Goal: Task Accomplishment & Management: Complete application form

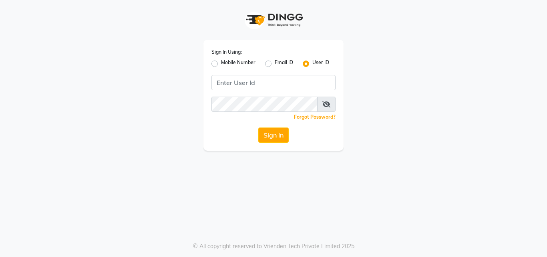
click at [221, 63] on label "Mobile Number" at bounding box center [238, 64] width 34 height 10
click at [221, 63] on input "Mobile Number" at bounding box center [223, 61] width 5 height 5
radio input "true"
radio input "false"
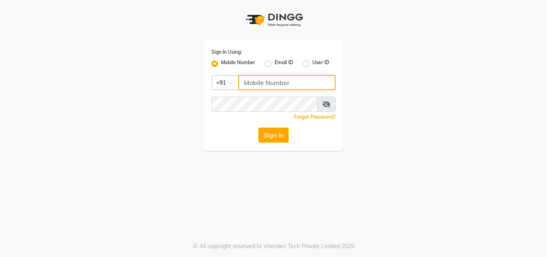
click at [240, 82] on input "Username" at bounding box center [286, 82] width 97 height 15
type input "9920530407"
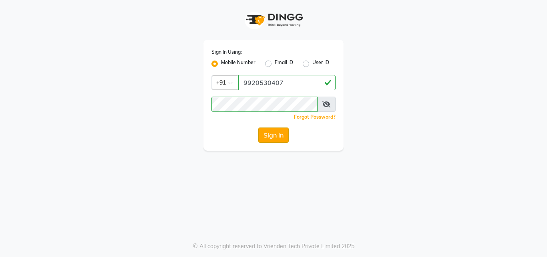
click at [276, 134] on button "Sign In" at bounding box center [273, 134] width 30 height 15
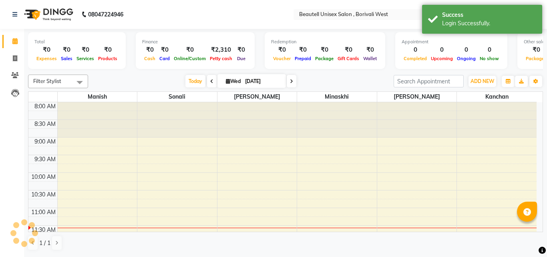
click at [257, 130] on div at bounding box center [257, 119] width 80 height 35
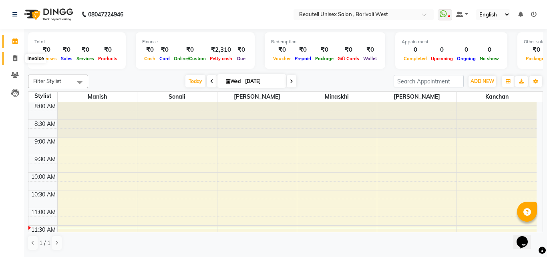
click at [16, 61] on span at bounding box center [15, 58] width 14 height 9
select select "7692"
select select "service"
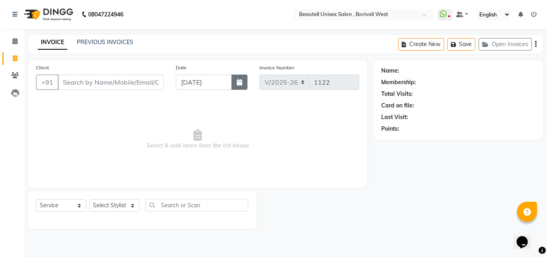
click at [240, 82] on icon "button" at bounding box center [240, 82] width 6 height 6
select select "9"
select select "2025"
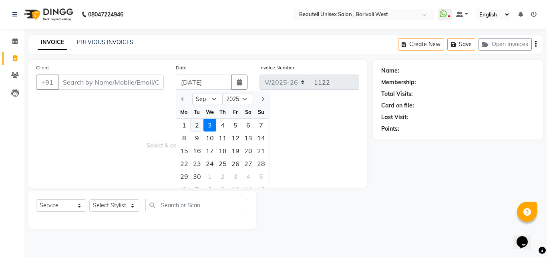
click at [197, 126] on div "2" at bounding box center [197, 124] width 13 height 13
type input "02-09-2025"
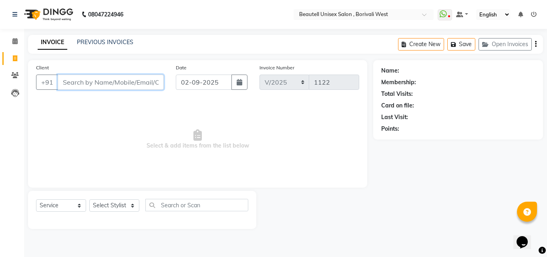
click at [63, 81] on input "Client" at bounding box center [111, 81] width 106 height 15
type input "9322329788"
click at [132, 87] on button "Add Client" at bounding box center [142, 81] width 41 height 15
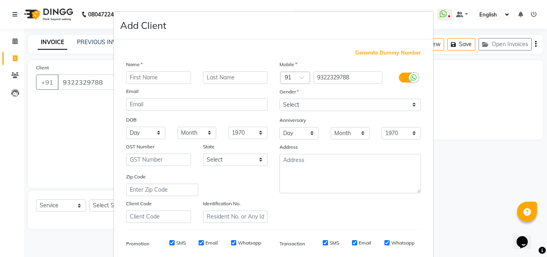
click at [128, 80] on input "text" at bounding box center [158, 77] width 65 height 12
type input "Manali"
click at [413, 106] on select "Select Male Female Other Prefer Not To Say" at bounding box center [349, 104] width 141 height 12
select select "female"
click at [279, 98] on select "Select Male Female Other Prefer Not To Say" at bounding box center [349, 104] width 141 height 12
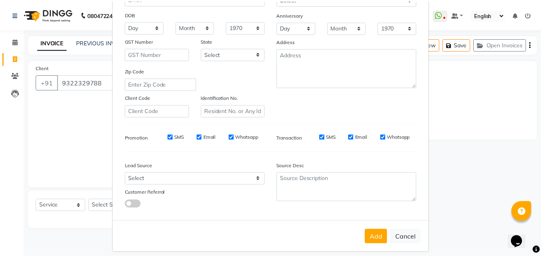
scroll to position [113, 0]
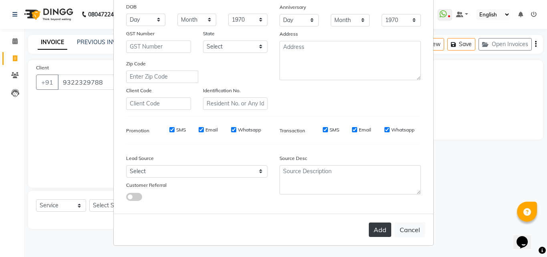
click at [383, 231] on button "Add" at bounding box center [380, 229] width 22 height 14
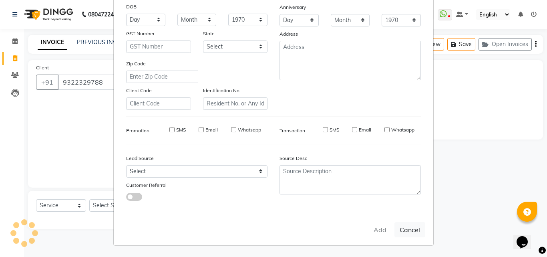
type input "93******88"
select select
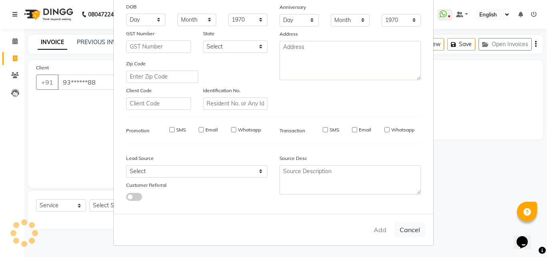
select select
checkbox input "false"
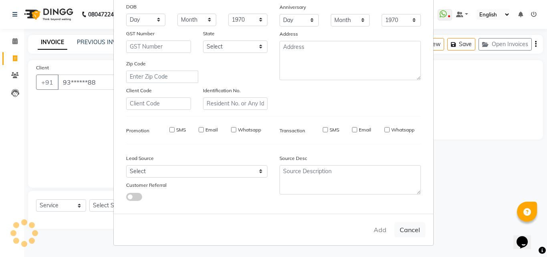
checkbox input "false"
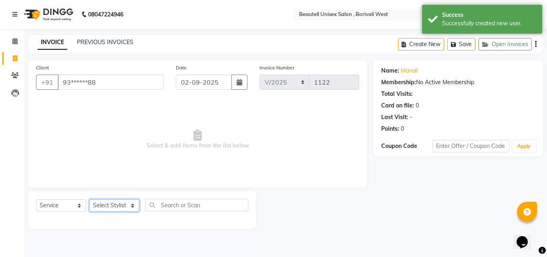
click at [132, 205] on select "Select Stylist [PERSON_NAME] [PERSON_NAME] [PERSON_NAME] [PERSON_NAME]" at bounding box center [114, 205] width 50 height 12
select select "68639"
click at [89, 199] on select "Select Stylist [PERSON_NAME] [PERSON_NAME] [PERSON_NAME] [PERSON_NAME]" at bounding box center [114, 205] width 50 height 12
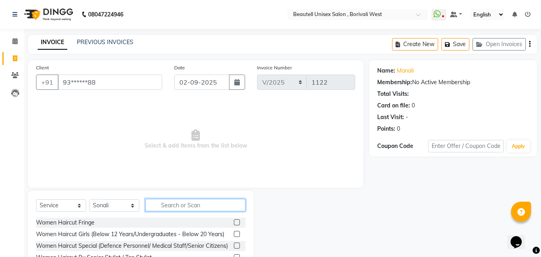
click at [160, 205] on input "text" at bounding box center [195, 205] width 100 height 12
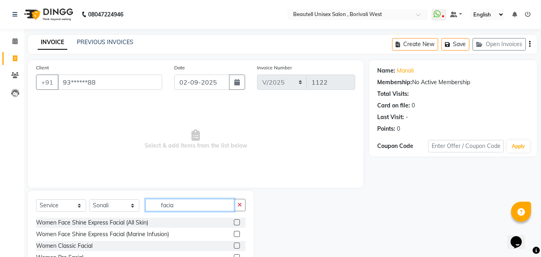
type input "facia"
click at [234, 245] on label at bounding box center [237, 245] width 6 height 6
click at [234, 245] on input "checkbox" at bounding box center [236, 245] width 5 height 5
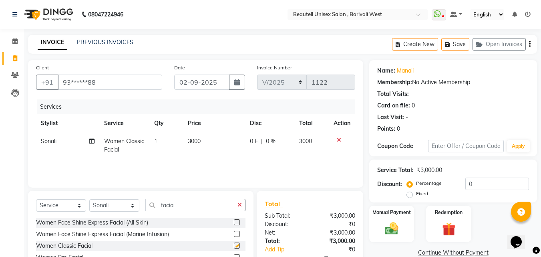
checkbox input "false"
click at [234, 223] on label at bounding box center [237, 222] width 6 height 6
click at [234, 223] on input "checkbox" at bounding box center [236, 222] width 5 height 5
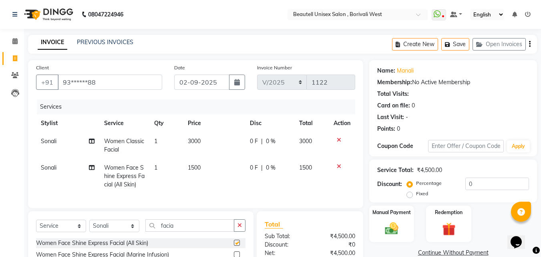
checkbox input "false"
click at [339, 140] on icon at bounding box center [339, 140] width 4 height 6
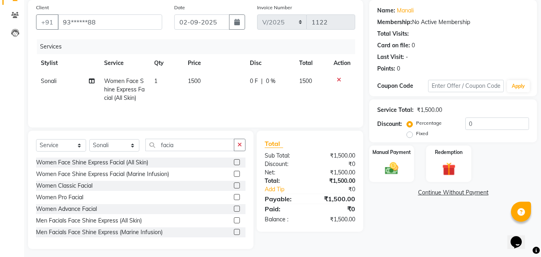
scroll to position [64, 0]
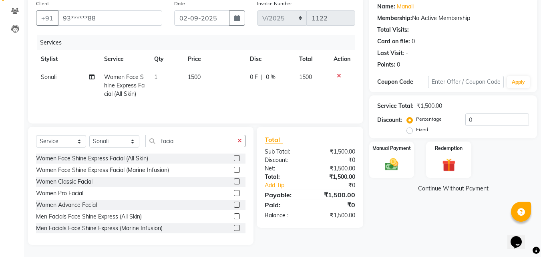
click at [234, 193] on label at bounding box center [237, 193] width 6 height 6
click at [234, 193] on input "checkbox" at bounding box center [236, 193] width 5 height 5
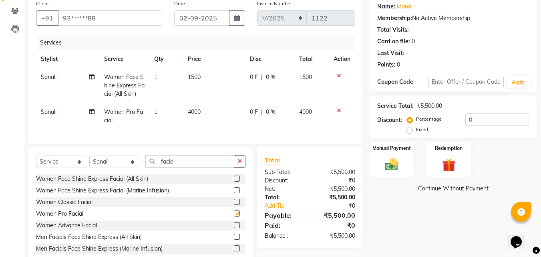
checkbox input "false"
click at [339, 111] on icon at bounding box center [339, 111] width 4 height 6
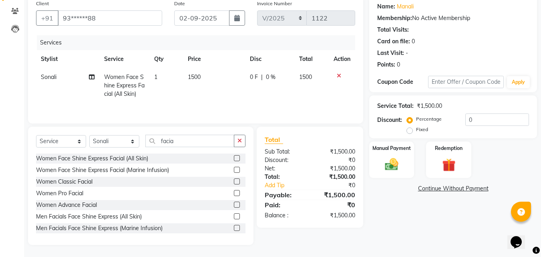
click at [212, 72] on td "1500" at bounding box center [214, 85] width 62 height 35
select select "68639"
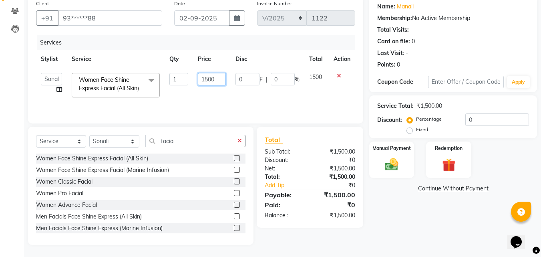
click at [216, 81] on input "1500" at bounding box center [212, 79] width 28 height 12
type input "1"
type input "5"
type input "600"
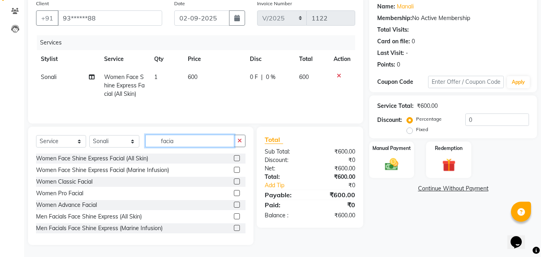
click at [182, 140] on input "facia" at bounding box center [189, 141] width 89 height 12
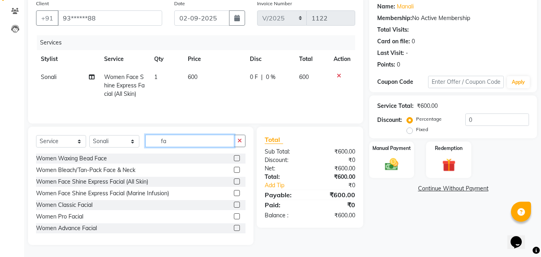
type input "f"
type input "ey"
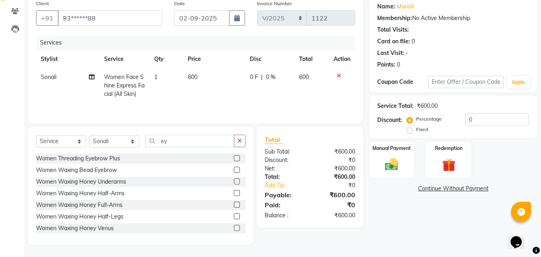
click at [234, 158] on label at bounding box center [237, 158] width 6 height 6
click at [234, 158] on input "checkbox" at bounding box center [236, 158] width 5 height 5
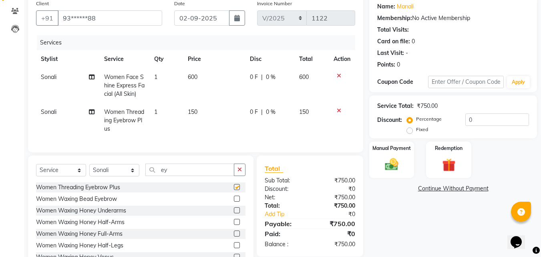
checkbox input "false"
click at [197, 108] on span "150" at bounding box center [193, 111] width 10 height 7
select select "68639"
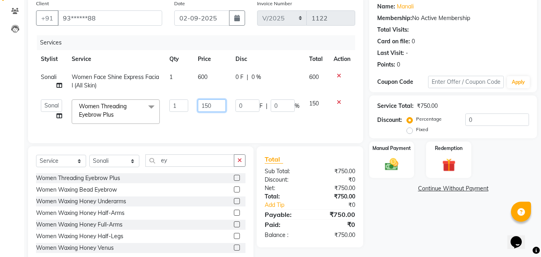
click at [213, 106] on input "150" at bounding box center [212, 105] width 28 height 12
type input "1"
type input "50"
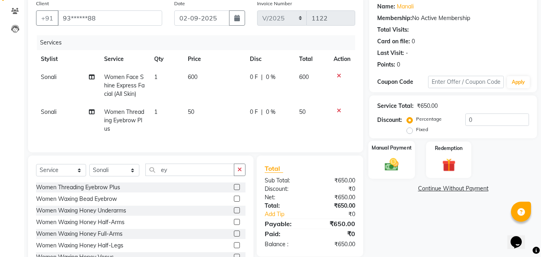
click at [390, 161] on img at bounding box center [391, 164] width 22 height 16
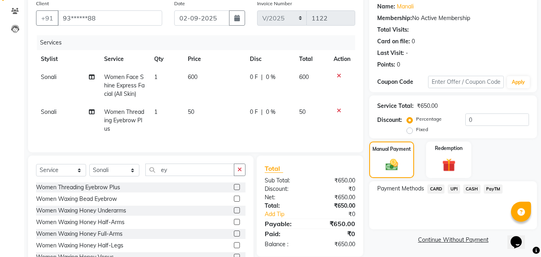
click at [476, 187] on span "CASH" at bounding box center [471, 188] width 17 height 9
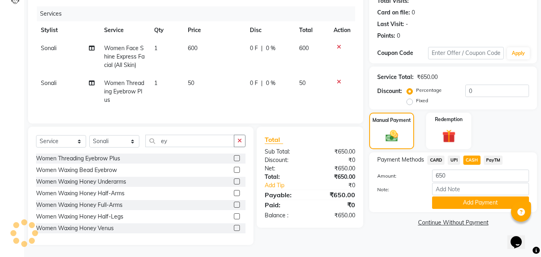
scroll to position [99, 0]
click at [457, 197] on button "Add Payment" at bounding box center [480, 202] width 97 height 12
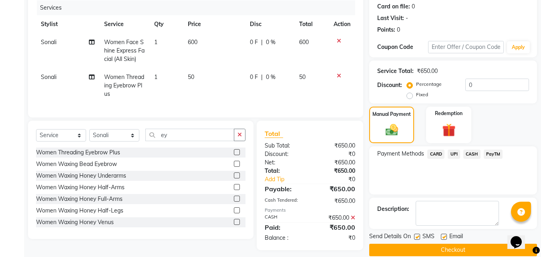
click at [415, 235] on label at bounding box center [417, 236] width 6 height 6
click at [415, 235] on input "checkbox" at bounding box center [416, 236] width 5 height 5
checkbox input "false"
click at [432, 253] on button "Checkout" at bounding box center [453, 249] width 168 height 12
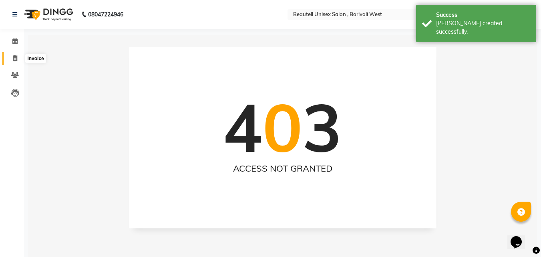
click at [14, 59] on icon at bounding box center [15, 58] width 4 height 6
select select "7692"
select select "service"
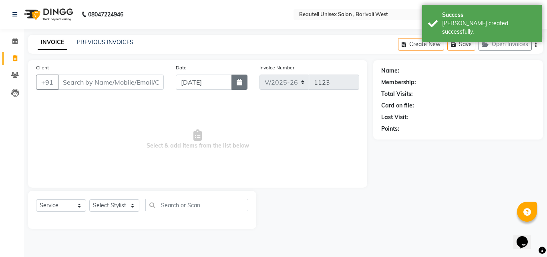
click at [236, 81] on button "button" at bounding box center [239, 81] width 16 height 15
select select "9"
select select "2025"
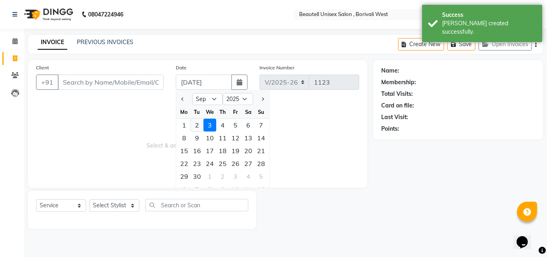
click at [195, 126] on div "2" at bounding box center [197, 124] width 13 height 13
type input "02-09-2025"
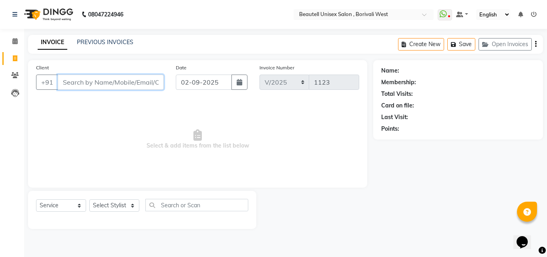
click at [66, 81] on input "Client" at bounding box center [111, 81] width 106 height 15
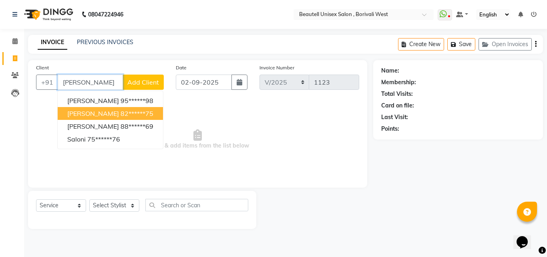
click at [79, 112] on span "Saloni" at bounding box center [93, 113] width 52 height 8
type input "82******75"
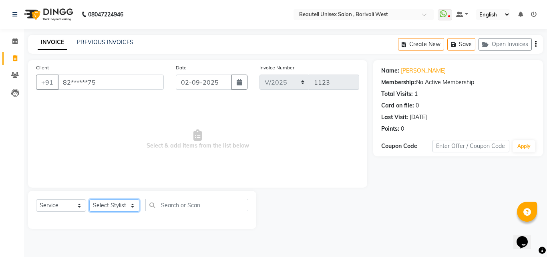
click at [132, 207] on select "Select Stylist [PERSON_NAME] [PERSON_NAME] [PERSON_NAME] [PERSON_NAME]" at bounding box center [114, 205] width 50 height 12
select select "68639"
click at [89, 199] on select "Select Stylist [PERSON_NAME] [PERSON_NAME] [PERSON_NAME] [PERSON_NAME]" at bounding box center [114, 205] width 50 height 12
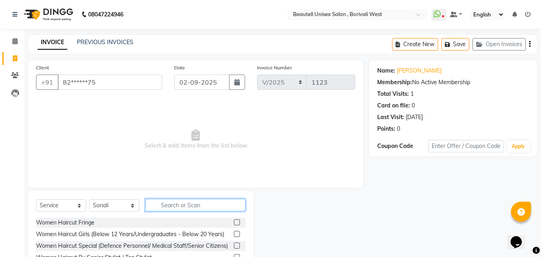
click at [161, 205] on input "text" at bounding box center [195, 205] width 100 height 12
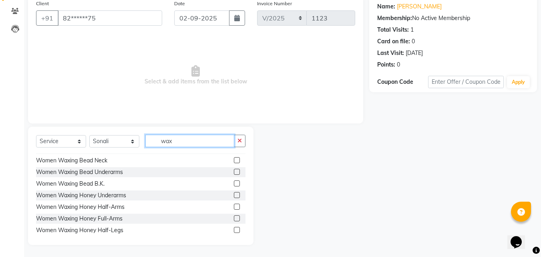
scroll to position [80, 0]
type input "wax"
click at [234, 218] on label at bounding box center [237, 217] width 6 height 6
click at [234, 218] on input "checkbox" at bounding box center [236, 217] width 5 height 5
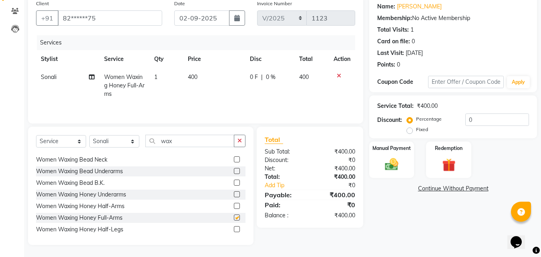
checkbox input "false"
click at [234, 227] on label at bounding box center [237, 229] width 6 height 6
click at [234, 227] on input "checkbox" at bounding box center [236, 229] width 5 height 5
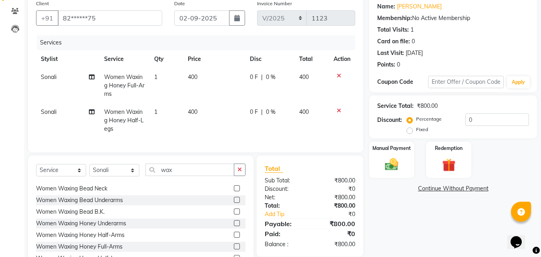
checkbox input "false"
click at [185, 176] on input "wax" at bounding box center [189, 169] width 89 height 12
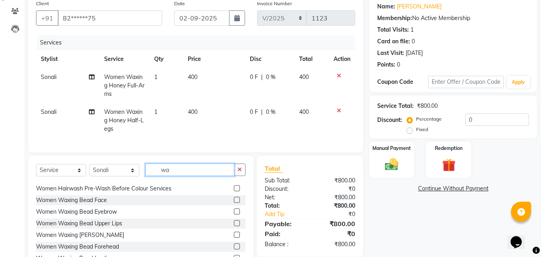
scroll to position [173, 0]
type input "w"
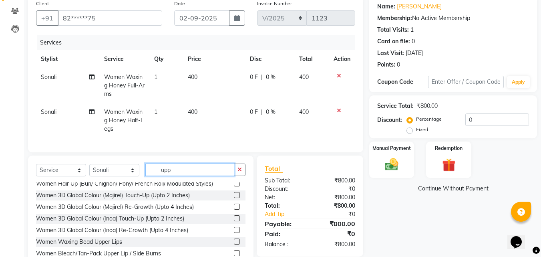
scroll to position [0, 0]
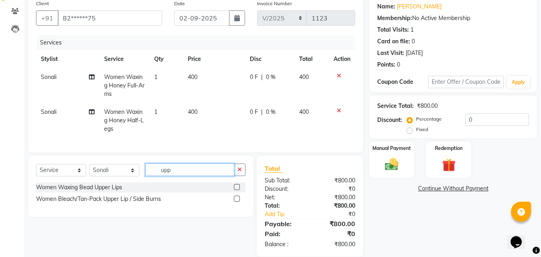
type input "upp"
click at [237, 190] on label at bounding box center [237, 187] width 6 height 6
click at [237, 190] on input "checkbox" at bounding box center [236, 187] width 5 height 5
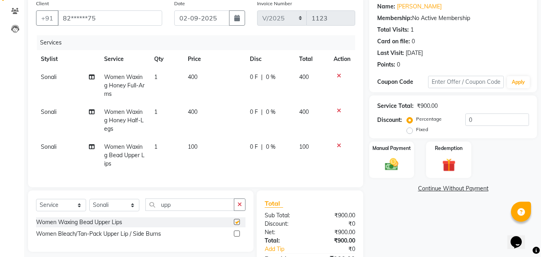
checkbox input "false"
click at [133, 211] on select "Select Stylist [PERSON_NAME] [PERSON_NAME] [PERSON_NAME] [PERSON_NAME]" at bounding box center [114, 205] width 50 height 12
click at [338, 145] on icon at bounding box center [339, 146] width 4 height 6
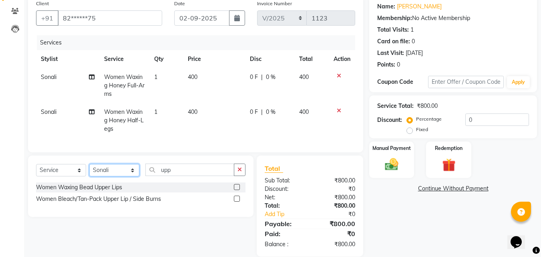
click at [132, 176] on select "Select Stylist [PERSON_NAME] [PERSON_NAME] [PERSON_NAME] [PERSON_NAME]" at bounding box center [114, 170] width 50 height 12
select select "89857"
click at [89, 170] on select "Select Stylist [PERSON_NAME] [PERSON_NAME] [PERSON_NAME] [PERSON_NAME]" at bounding box center [114, 170] width 50 height 12
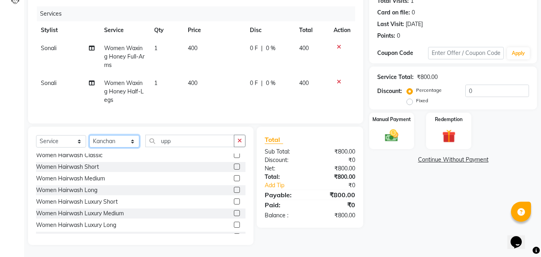
scroll to position [80, 0]
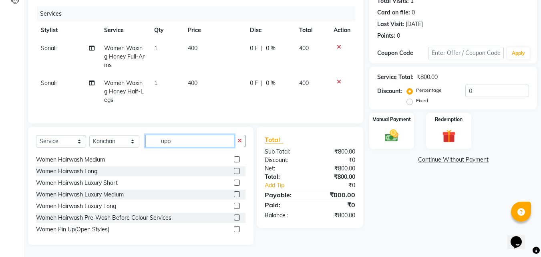
click at [177, 136] on input "upp" at bounding box center [189, 141] width 89 height 12
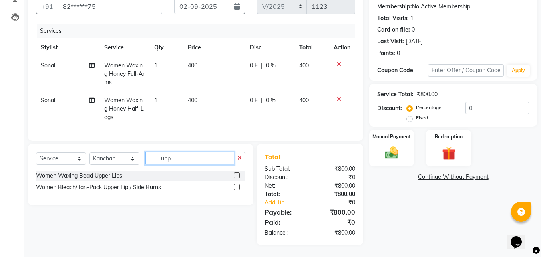
scroll to position [82, 0]
type input "upper"
click at [237, 175] on label at bounding box center [237, 175] width 6 height 6
click at [237, 175] on input "checkbox" at bounding box center [236, 175] width 5 height 5
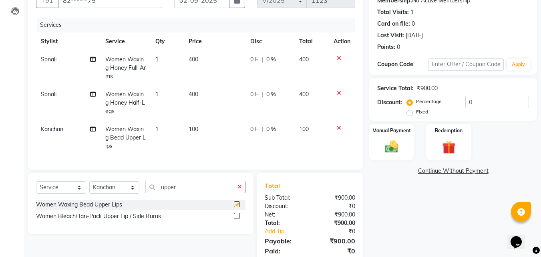
checkbox input "false"
click at [216, 124] on td "100" at bounding box center [215, 137] width 62 height 35
select select "89857"
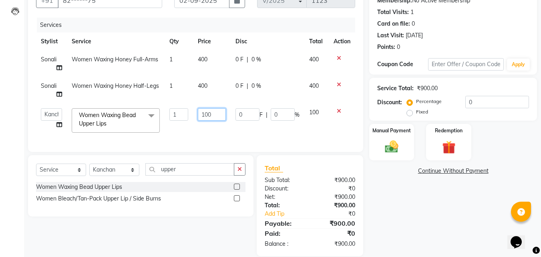
click at [214, 116] on input "100" at bounding box center [212, 114] width 28 height 12
type input "1"
type input "50"
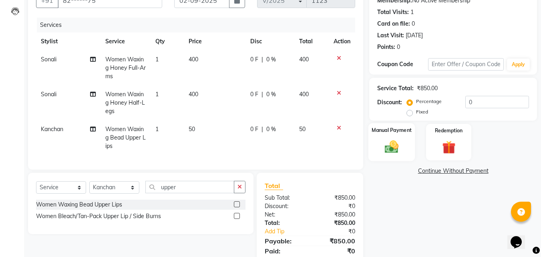
click at [394, 148] on img at bounding box center [391, 147] width 22 height 16
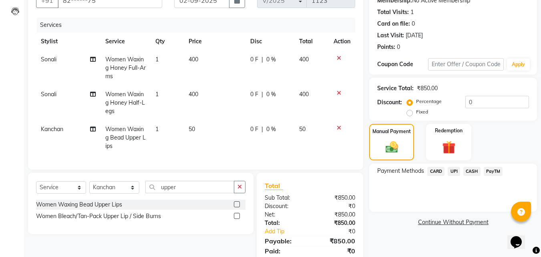
click at [202, 94] on td "400" at bounding box center [215, 102] width 62 height 35
select select "68639"
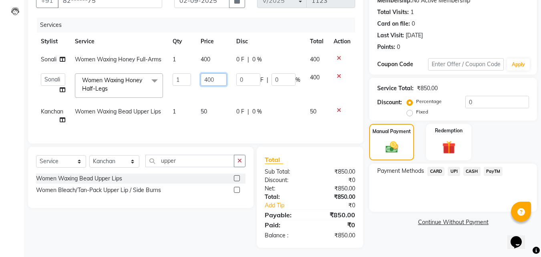
click at [218, 77] on input "400" at bounding box center [214, 79] width 26 height 12
type input "4"
type input "300"
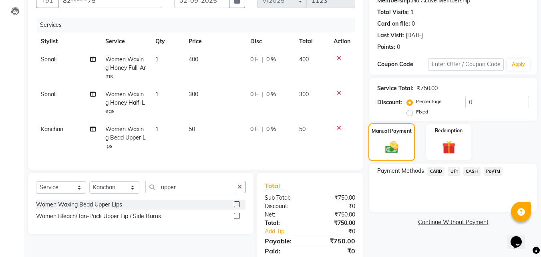
click at [377, 129] on label "Manual Payment" at bounding box center [391, 131] width 40 height 8
click at [199, 93] on td "300" at bounding box center [215, 102] width 62 height 35
select select "68639"
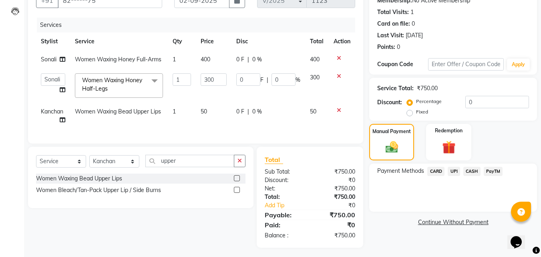
click at [209, 106] on td "50" at bounding box center [214, 115] width 36 height 26
select select "89857"
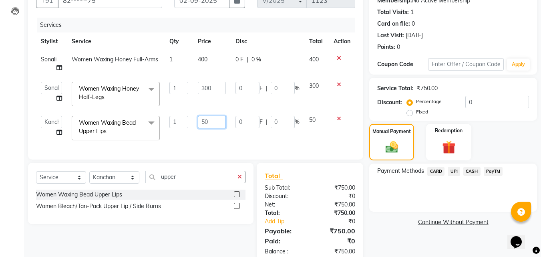
click at [211, 120] on input "50" at bounding box center [212, 122] width 28 height 12
type input "5"
type input "30"
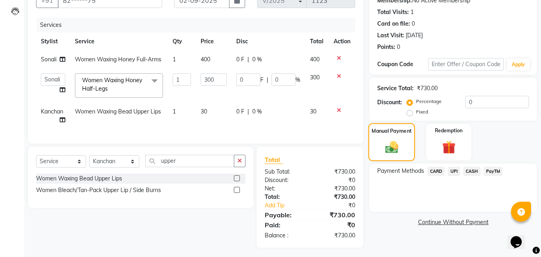
click at [382, 155] on div "Manual Payment" at bounding box center [391, 142] width 47 height 38
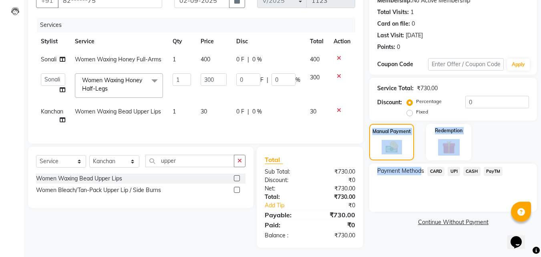
drag, startPoint x: 382, startPoint y: 155, endPoint x: 420, endPoint y: 179, distance: 44.9
click at [420, 179] on div "Name: Saloni Membership: No Active Membership Total Visits: 1 Card on file: 0 L…" at bounding box center [456, 112] width 174 height 269
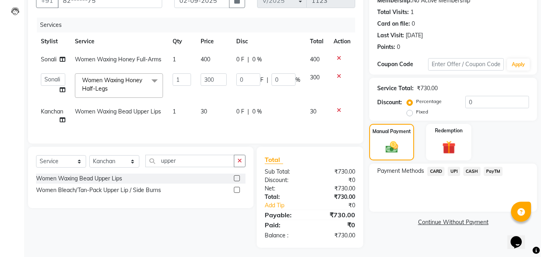
click at [487, 212] on div "Name: Saloni Membership: No Active Membership Total Visits: 1 Card on file: 0 L…" at bounding box center [456, 112] width 174 height 269
click at [474, 169] on span "CASH" at bounding box center [471, 171] width 17 height 9
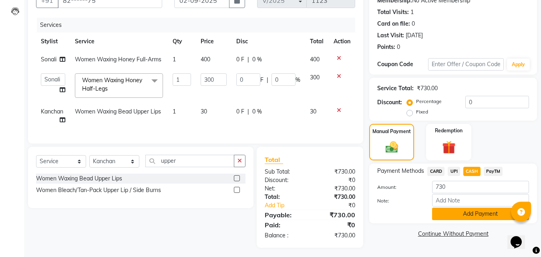
click at [469, 215] on button "Add Payment" at bounding box center [480, 213] width 97 height 12
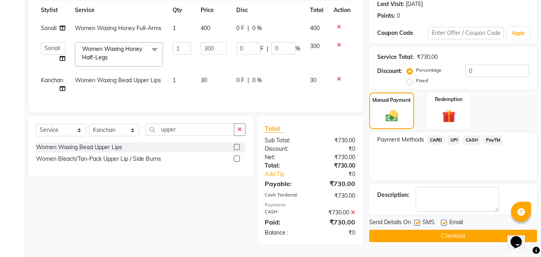
scroll to position [119, 0]
click at [417, 219] on label at bounding box center [417, 222] width 6 height 6
click at [417, 220] on input "checkbox" at bounding box center [416, 222] width 5 height 5
checkbox input "false"
click at [429, 229] on button "Checkout" at bounding box center [453, 235] width 168 height 12
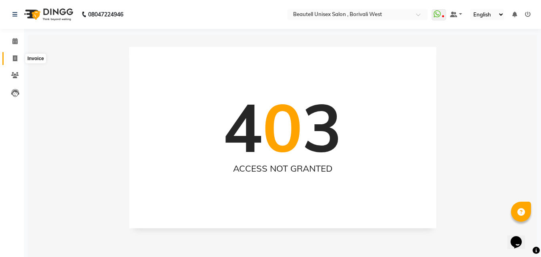
click at [15, 56] on icon at bounding box center [15, 58] width 4 height 6
select select "7692"
select select "service"
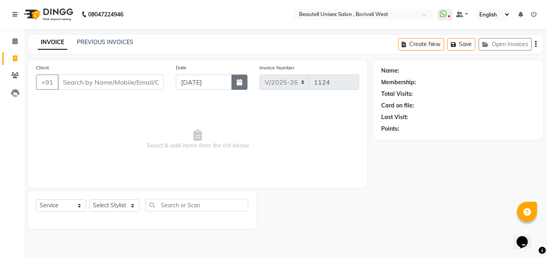
click at [236, 83] on button "button" at bounding box center [239, 81] width 16 height 15
select select "9"
select select "2025"
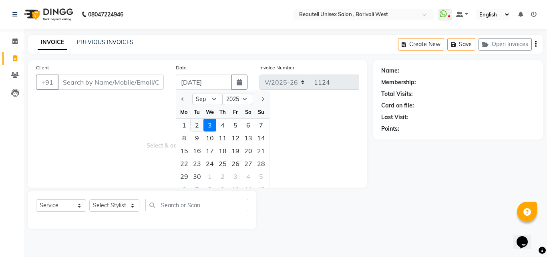
click at [194, 128] on div "2" at bounding box center [197, 124] width 13 height 13
type input "02-09-2025"
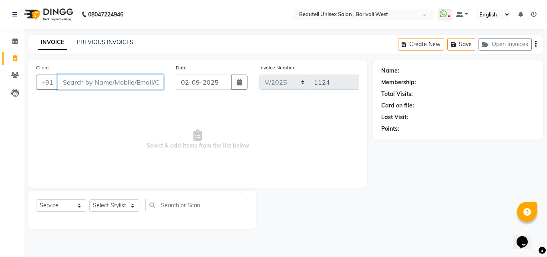
click at [63, 82] on input "Client" at bounding box center [111, 81] width 106 height 15
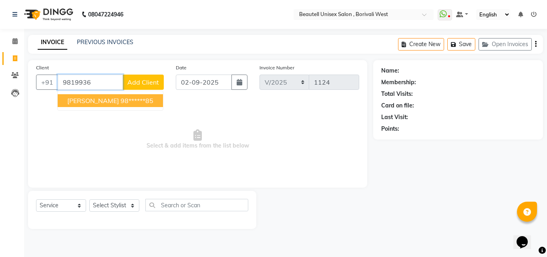
click at [78, 99] on span "[PERSON_NAME]" at bounding box center [93, 100] width 52 height 8
type input "98******85"
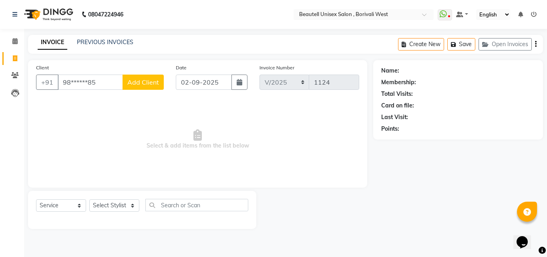
click at [134, 212] on div "Select Service Product Membership Package Voucher Prepaid Gift Card Select Styl…" at bounding box center [142, 208] width 212 height 19
click at [132, 205] on select "Select Stylist [PERSON_NAME] [PERSON_NAME] [PERSON_NAME] [PERSON_NAME]" at bounding box center [114, 205] width 50 height 12
select select "68638"
click at [89, 199] on select "Select Stylist [PERSON_NAME] [PERSON_NAME] [PERSON_NAME] [PERSON_NAME]" at bounding box center [114, 205] width 50 height 12
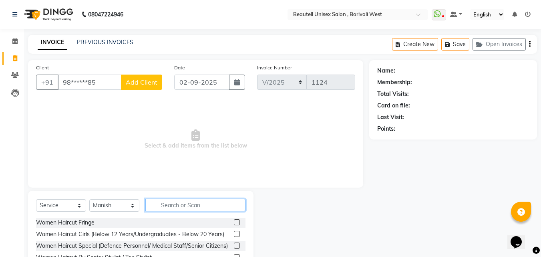
click at [157, 205] on input "text" at bounding box center [195, 205] width 100 height 12
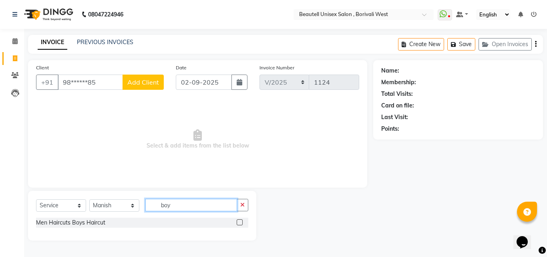
type input "boy"
click at [240, 219] on label at bounding box center [240, 222] width 6 height 6
click at [240, 220] on input "checkbox" at bounding box center [239, 222] width 5 height 5
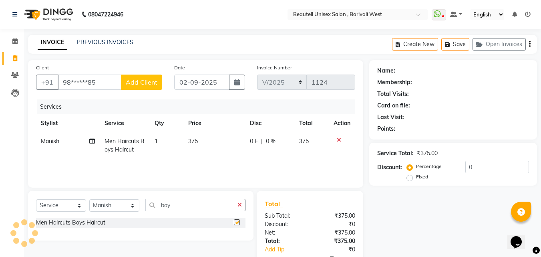
checkbox input "false"
click at [219, 141] on td "375" at bounding box center [214, 145] width 62 height 26
select select "68638"
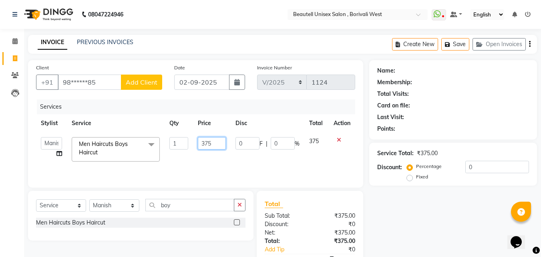
click at [218, 142] on input "375" at bounding box center [212, 143] width 28 height 12
type input "3"
type input "150"
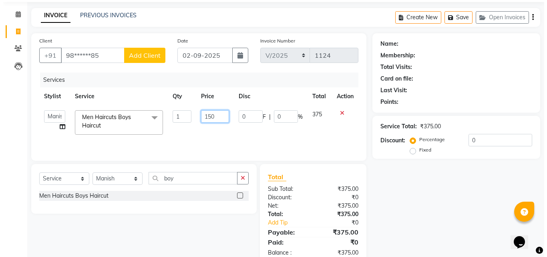
scroll to position [47, 0]
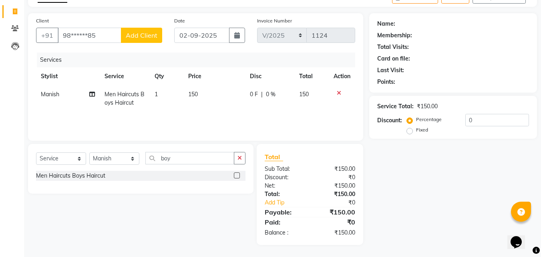
click at [130, 38] on span "Add Client" at bounding box center [142, 35] width 32 height 8
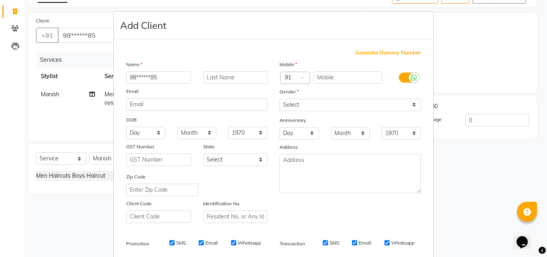
click at [73, 30] on ngb-modal-window "Add Client Generate Dummy Number Name 98******85 Email DOB Day 01 02 03 04 05 0…" at bounding box center [273, 128] width 547 height 257
click at [82, 56] on ngb-modal-window "Add Client Generate Dummy Number Name 98******85 Email DOB Day 01 02 03 04 05 0…" at bounding box center [273, 128] width 547 height 257
click at [14, 126] on ngb-modal-window "Add Client Generate Dummy Number Name 98******85 Email DOB Day 01 02 03 04 05 0…" at bounding box center [273, 128] width 547 height 257
click at [74, 29] on ngb-modal-window "Add Client Generate Dummy Number Name 98******85 Email DOB Day 01 02 03 04 05 0…" at bounding box center [273, 128] width 547 height 257
click at [103, 204] on ngb-modal-window "Add Client Generate Dummy Number Name 98******85 Email DOB Day 01 02 03 04 05 0…" at bounding box center [273, 128] width 547 height 257
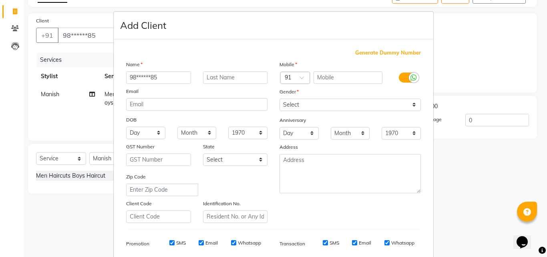
click at [103, 204] on ngb-modal-window "Add Client Generate Dummy Number Name 98******85 Email DOB Day 01 02 03 04 05 0…" at bounding box center [273, 128] width 547 height 257
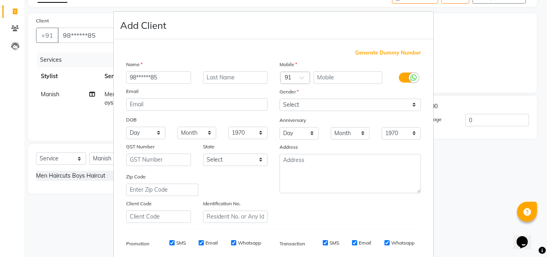
click at [34, 193] on ngb-modal-window "Add Client Generate Dummy Number Name 98******85 Email DOB Day 01 02 03 04 05 0…" at bounding box center [273, 128] width 547 height 257
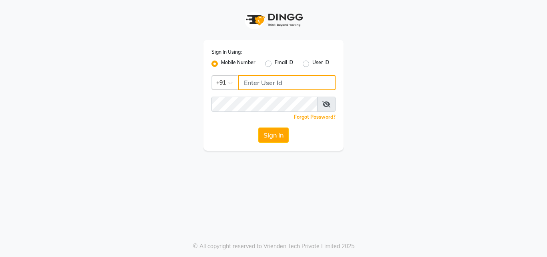
click at [242, 82] on input "Username" at bounding box center [286, 82] width 97 height 15
type input "9920530407"
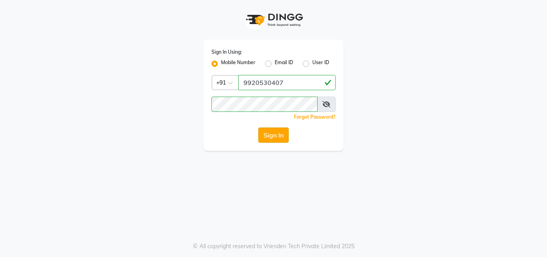
click at [266, 138] on button "Sign In" at bounding box center [273, 134] width 30 height 15
click at [283, 136] on button "Sign In" at bounding box center [273, 134] width 30 height 15
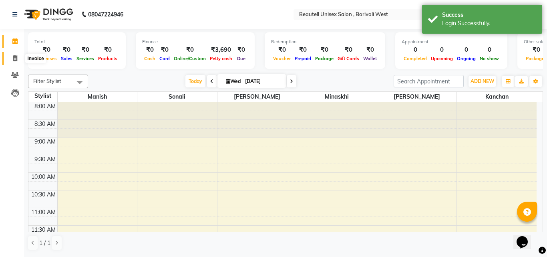
click at [16, 59] on icon at bounding box center [15, 58] width 4 height 6
select select "7692"
select select "service"
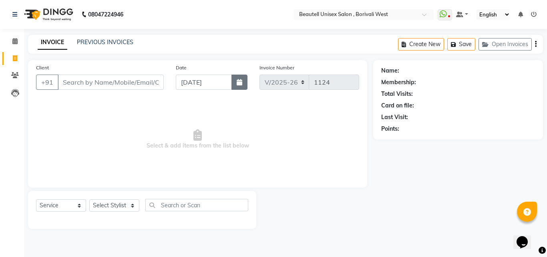
click at [237, 83] on icon "button" at bounding box center [240, 82] width 6 height 6
select select "9"
select select "2025"
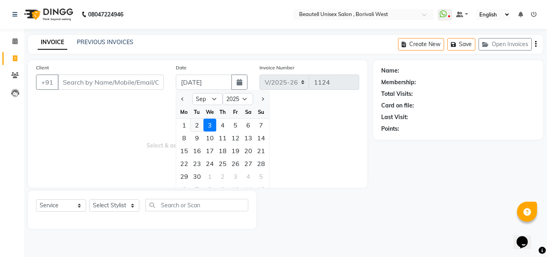
click at [195, 126] on div "2" at bounding box center [197, 124] width 13 height 13
type input "02-09-2025"
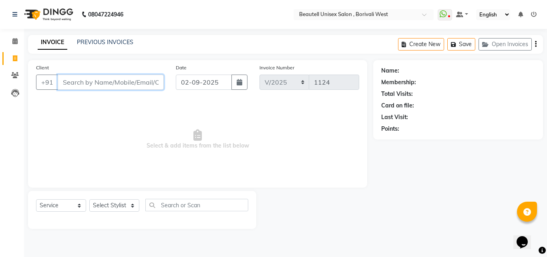
click at [61, 80] on input "Client" at bounding box center [111, 81] width 106 height 15
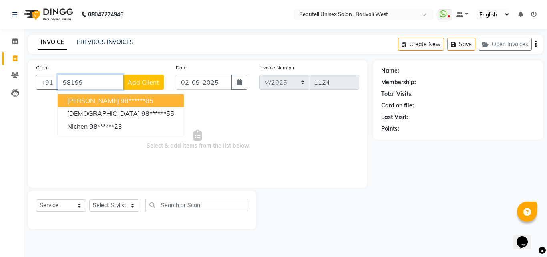
click at [78, 98] on span "[PERSON_NAME]" at bounding box center [93, 100] width 52 height 8
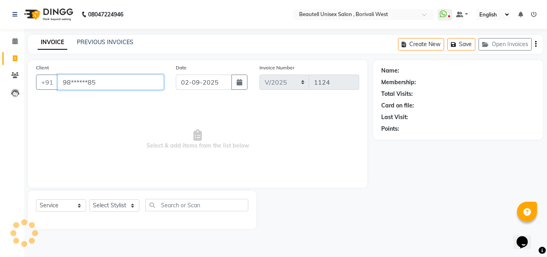
type input "98******85"
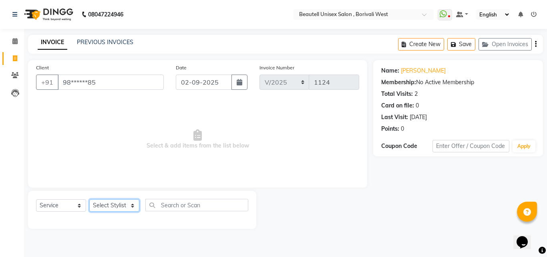
click at [131, 206] on select "Select Stylist [PERSON_NAME] [PERSON_NAME] [PERSON_NAME] [PERSON_NAME]" at bounding box center [114, 205] width 50 height 12
select select "68638"
click at [89, 199] on select "Select Stylist [PERSON_NAME] [PERSON_NAME] [PERSON_NAME] [PERSON_NAME]" at bounding box center [114, 205] width 50 height 12
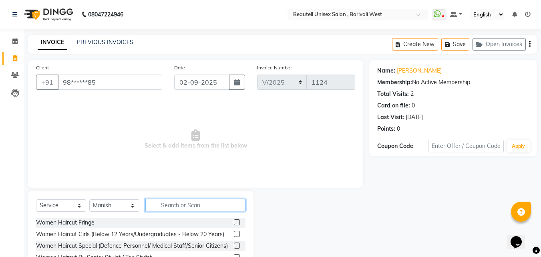
click at [157, 204] on input "text" at bounding box center [195, 205] width 100 height 12
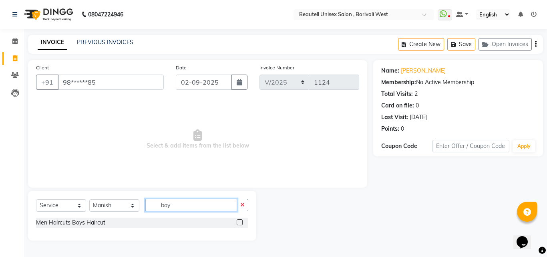
type input "boy"
click at [237, 221] on label at bounding box center [240, 222] width 6 height 6
click at [237, 221] on input "checkbox" at bounding box center [239, 222] width 5 height 5
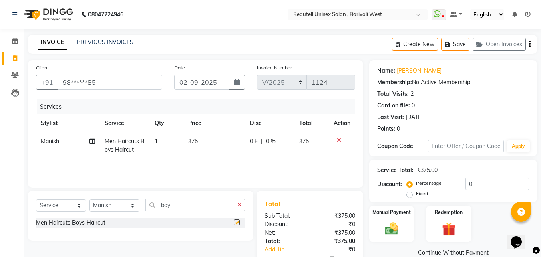
checkbox input "false"
click at [205, 137] on td "375" at bounding box center [214, 145] width 62 height 26
select select "68638"
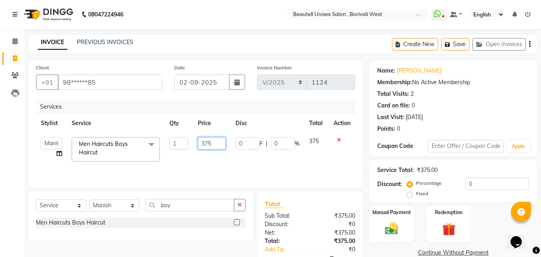
click at [215, 141] on input "375" at bounding box center [212, 143] width 28 height 12
type input "3"
type input "150"
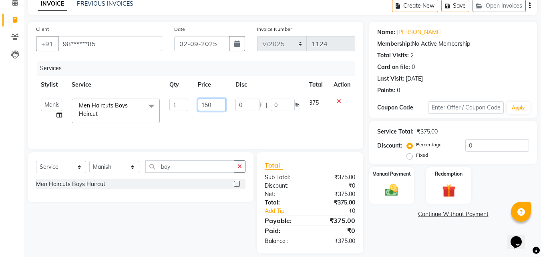
scroll to position [47, 0]
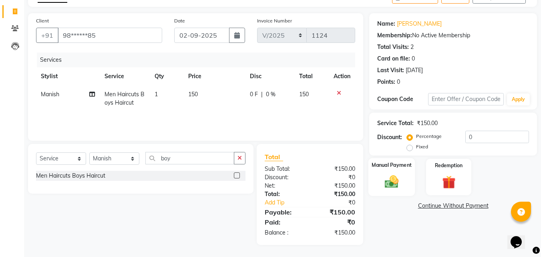
click at [385, 180] on img at bounding box center [391, 181] width 22 height 16
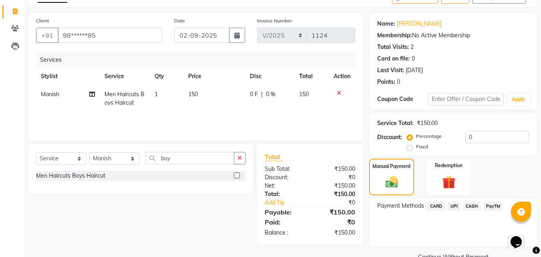
click at [471, 206] on span "CASH" at bounding box center [471, 205] width 17 height 9
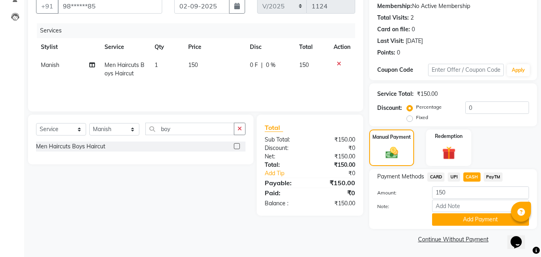
scroll to position [76, 0]
click at [475, 219] on button "Add Payment" at bounding box center [480, 219] width 97 height 12
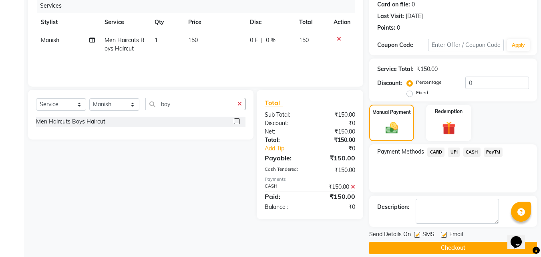
scroll to position [110, 0]
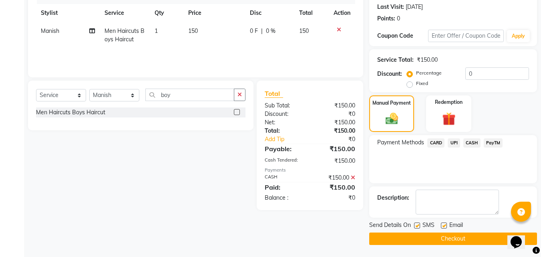
click at [420, 224] on label at bounding box center [417, 225] width 6 height 6
click at [419, 224] on input "checkbox" at bounding box center [416, 225] width 5 height 5
checkbox input "false"
click at [432, 236] on button "Checkout" at bounding box center [453, 238] width 168 height 12
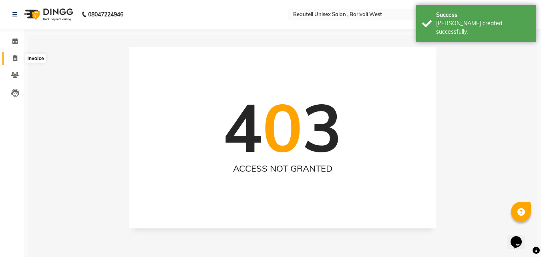
click at [15, 57] on icon at bounding box center [15, 58] width 4 height 6
select select "7692"
select select "service"
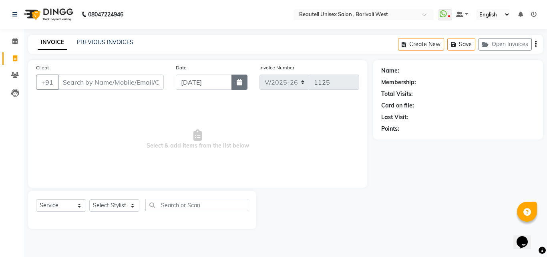
click at [239, 87] on button "button" at bounding box center [239, 81] width 16 height 15
select select "9"
select select "2025"
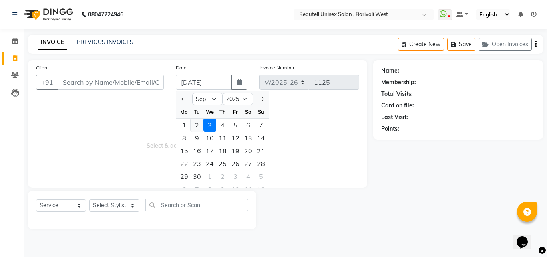
click at [195, 124] on div "2" at bounding box center [197, 124] width 13 height 13
type input "02-09-2025"
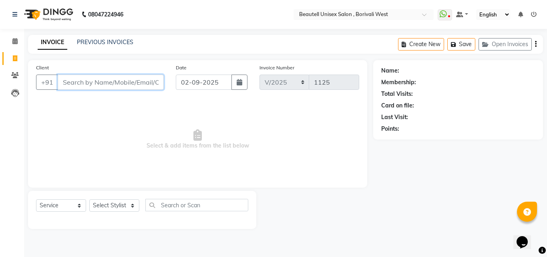
click at [67, 80] on input "Client" at bounding box center [111, 81] width 106 height 15
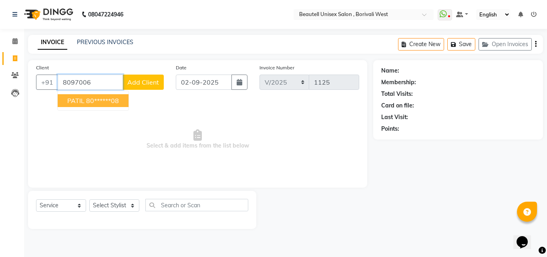
click at [88, 102] on ngb-highlight "80******08" at bounding box center [102, 100] width 33 height 8
type input "80******08"
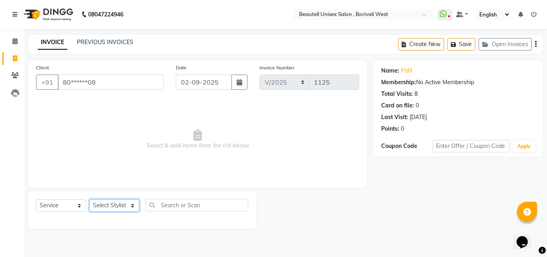
click at [130, 208] on select "Select Stylist [PERSON_NAME] [PERSON_NAME] [PERSON_NAME] [PERSON_NAME]" at bounding box center [114, 205] width 50 height 12
click at [89, 199] on select "Select Stylist [PERSON_NAME] [PERSON_NAME] [PERSON_NAME] [PERSON_NAME]" at bounding box center [114, 205] width 50 height 12
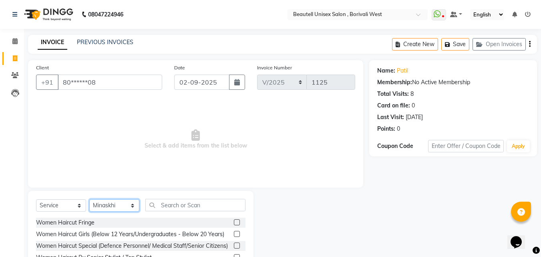
select select "68638"
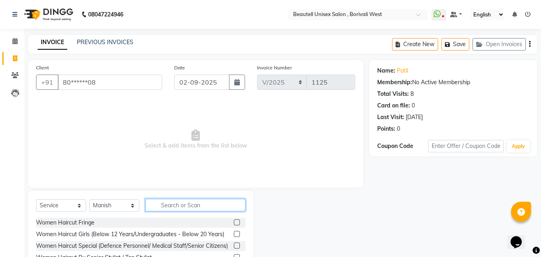
click at [168, 207] on input "text" at bounding box center [195, 205] width 100 height 12
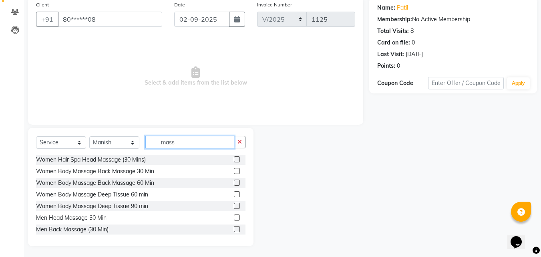
scroll to position [64, 0]
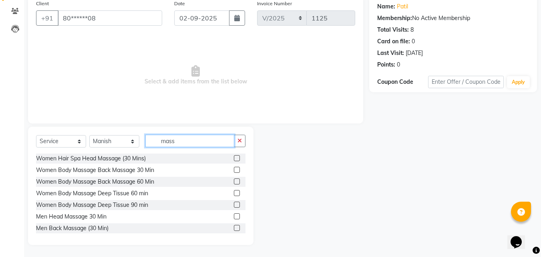
type input "mass"
click at [234, 217] on label at bounding box center [237, 216] width 6 height 6
click at [234, 217] on input "checkbox" at bounding box center [236, 216] width 5 height 5
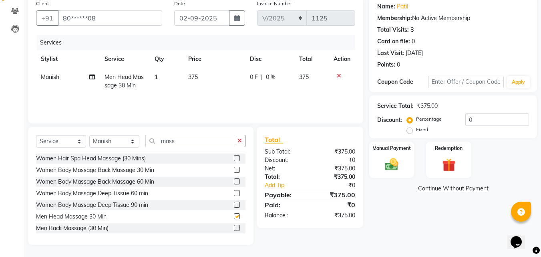
checkbox input "false"
click at [201, 67] on th "Price" at bounding box center [214, 59] width 62 height 18
click at [204, 74] on td "375" at bounding box center [214, 81] width 62 height 26
select select "68638"
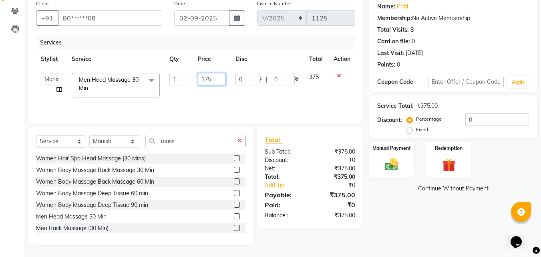
click at [213, 78] on input "375" at bounding box center [212, 79] width 28 height 12
type input "3"
type input "300"
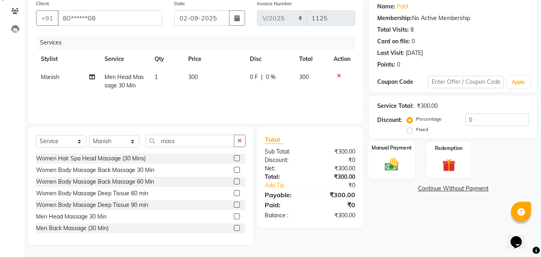
click at [388, 166] on img at bounding box center [391, 164] width 22 height 16
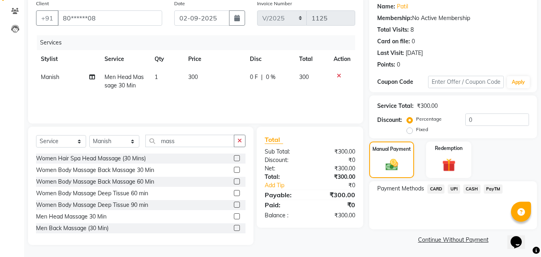
click at [472, 188] on span "CASH" at bounding box center [471, 188] width 17 height 9
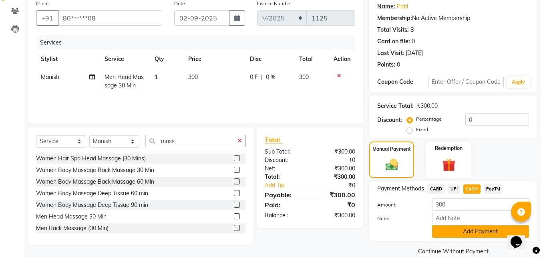
click at [481, 232] on button "Add Payment" at bounding box center [480, 231] width 97 height 12
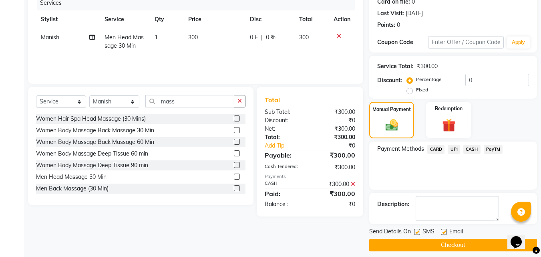
scroll to position [110, 0]
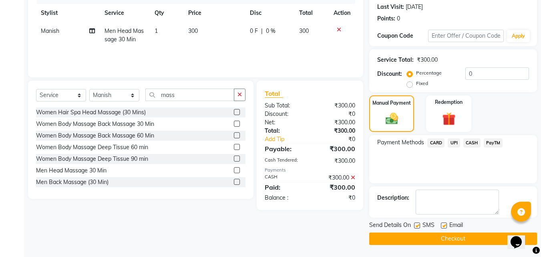
click at [417, 227] on label at bounding box center [417, 225] width 6 height 6
click at [417, 227] on input "checkbox" at bounding box center [416, 225] width 5 height 5
checkbox input "false"
click at [437, 239] on button "Checkout" at bounding box center [453, 238] width 168 height 12
